Goal: Task Accomplishment & Management: Use online tool/utility

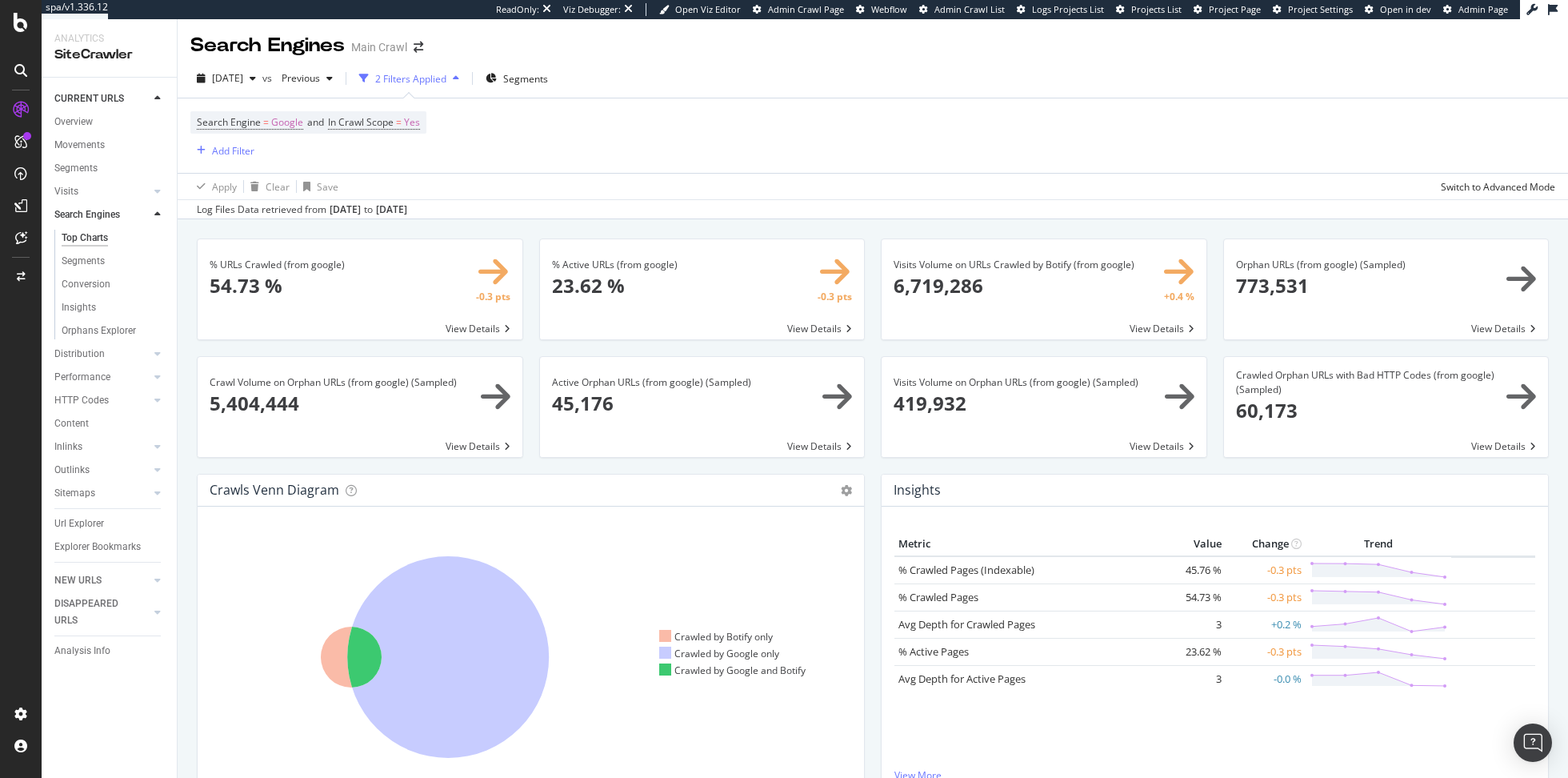
scroll to position [1443, 0]
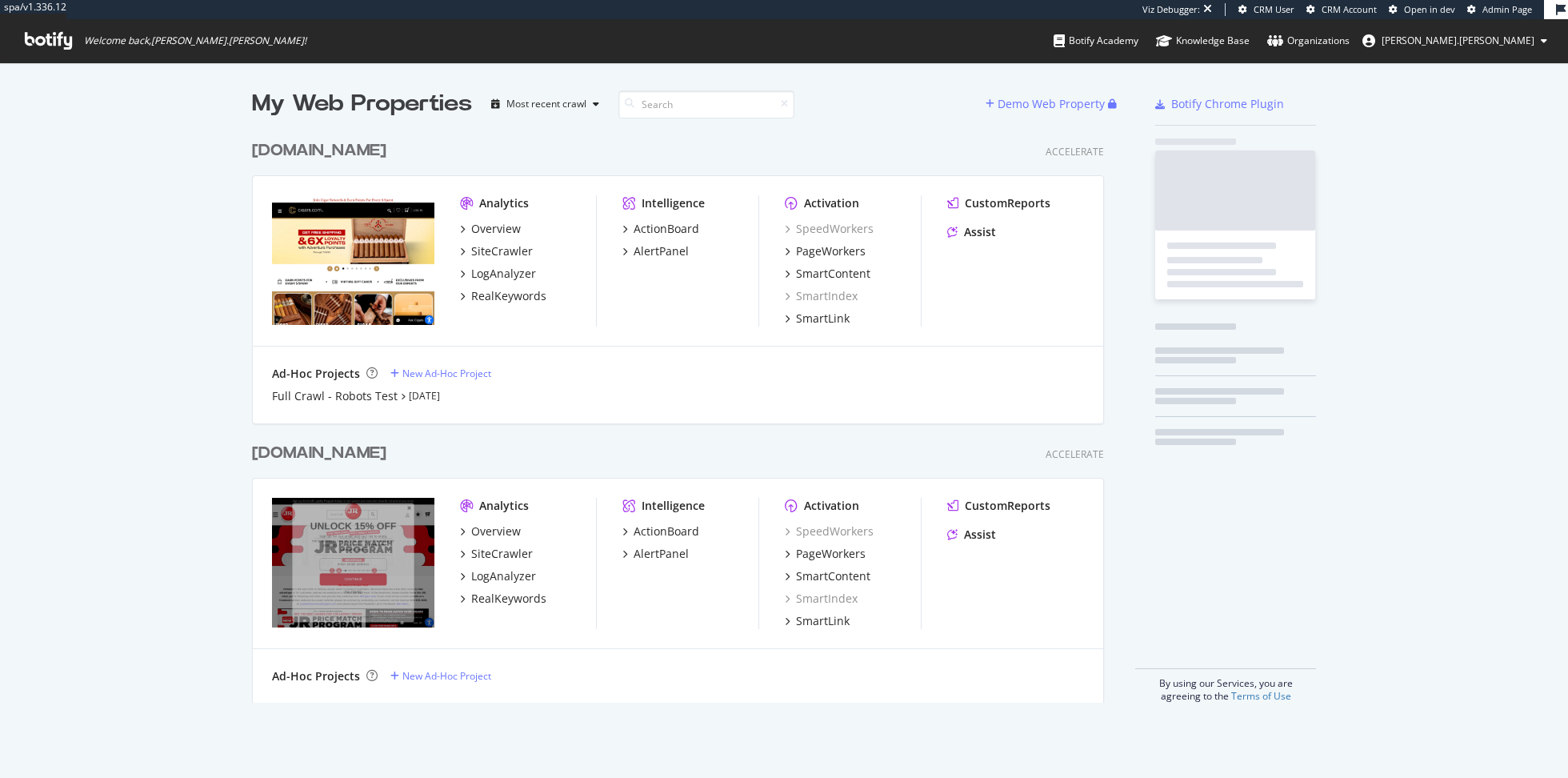
scroll to position [583, 864]
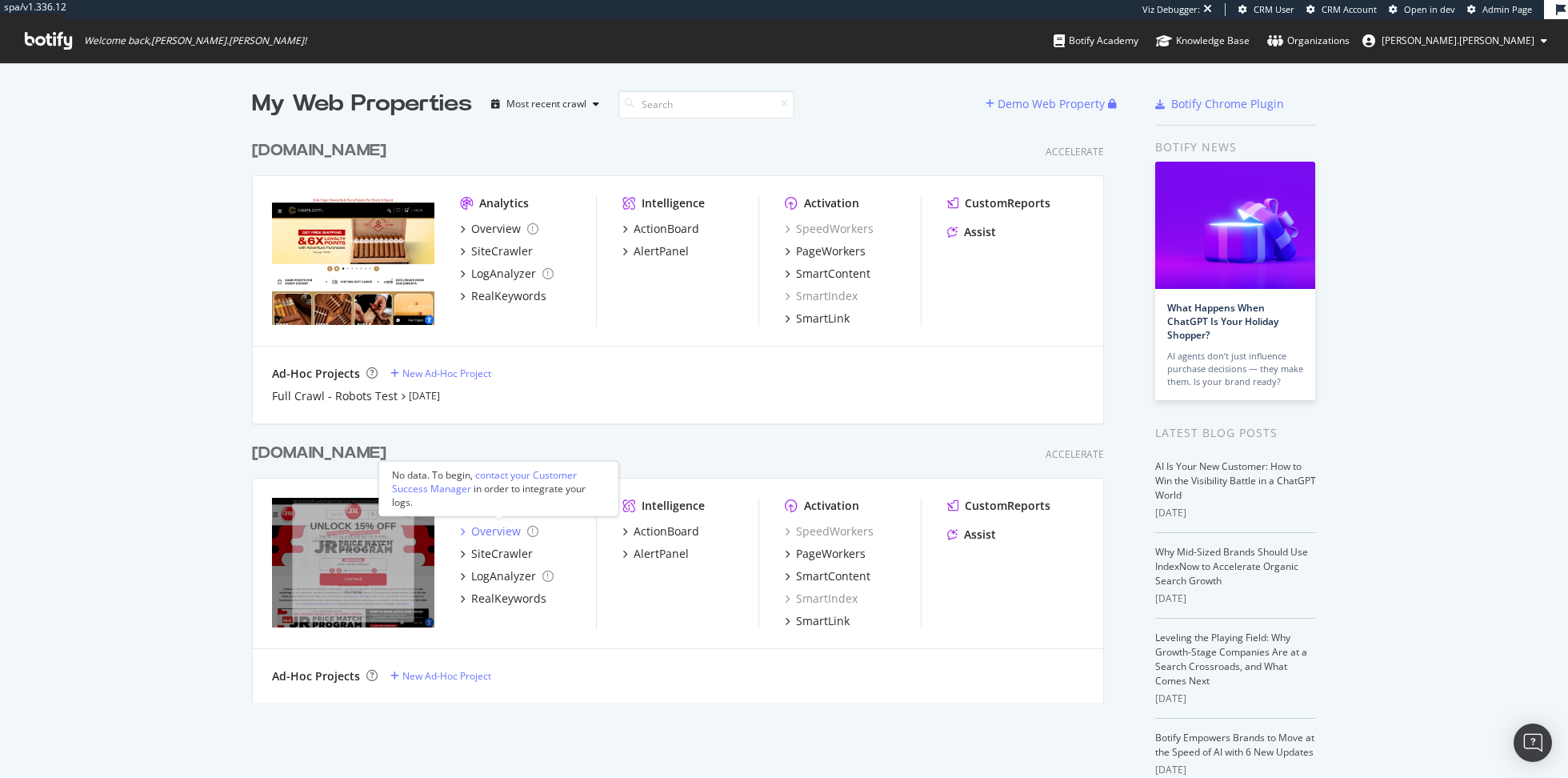
click at [498, 533] on div "Overview" at bounding box center [496, 531] width 50 height 16
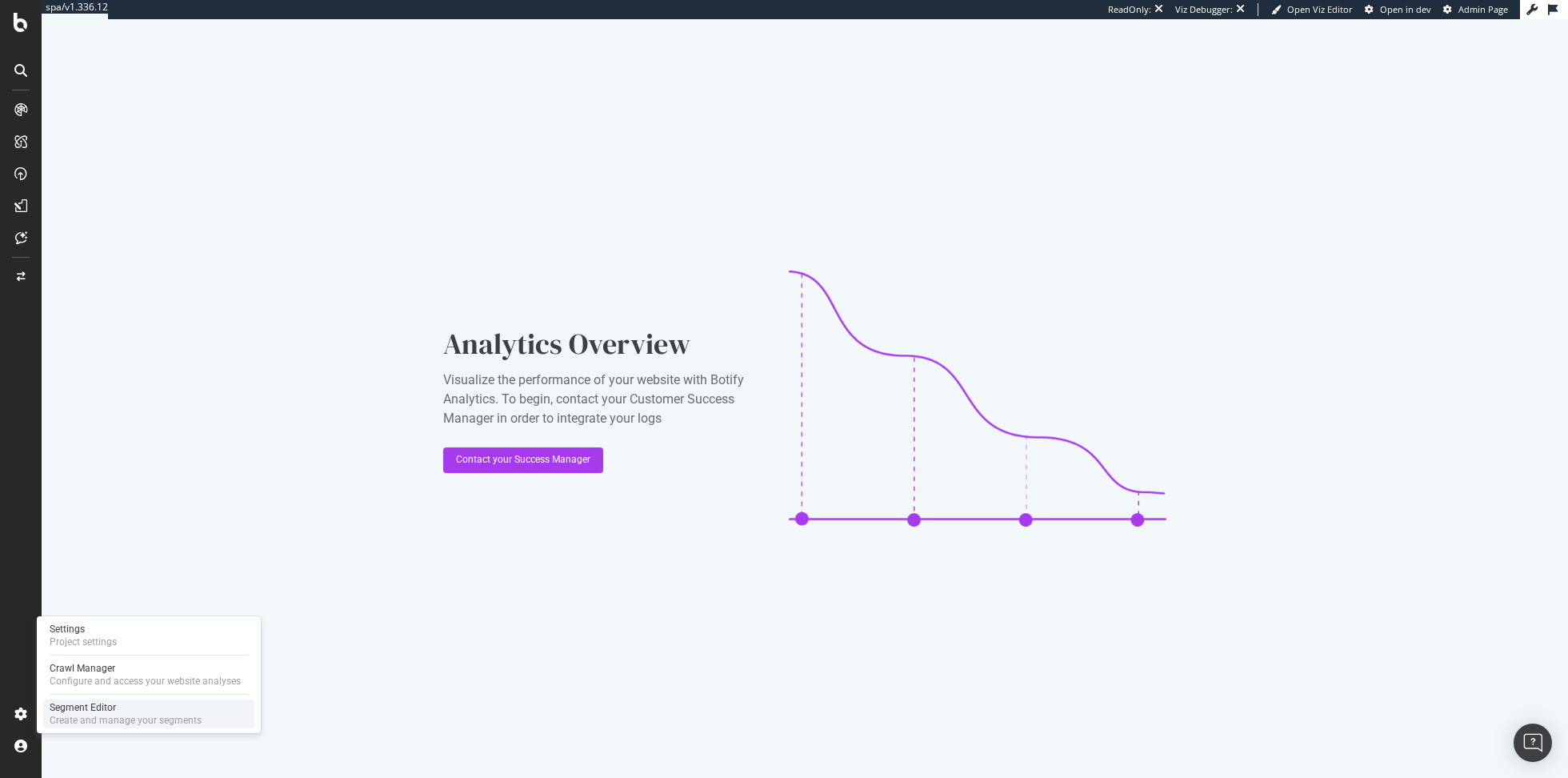
click at [80, 714] on div "Create and manage your segments" at bounding box center [126, 721] width 152 height 13
